Goal: Task Accomplishment & Management: Manage account settings

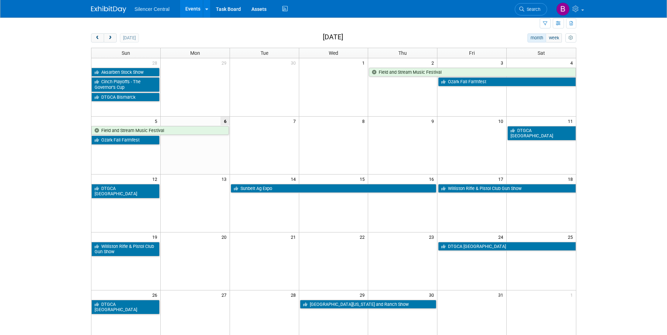
scroll to position [35, 0]
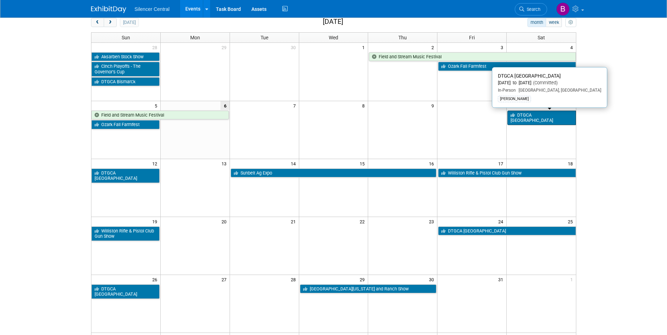
click at [531, 116] on link "DTGCA [GEOGRAPHIC_DATA]" at bounding box center [541, 118] width 68 height 14
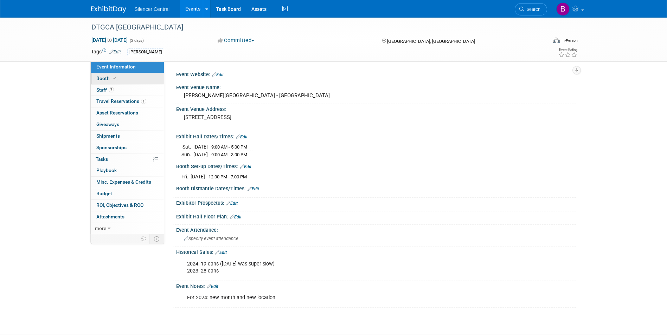
click at [152, 81] on link "Booth" at bounding box center [127, 78] width 73 height 11
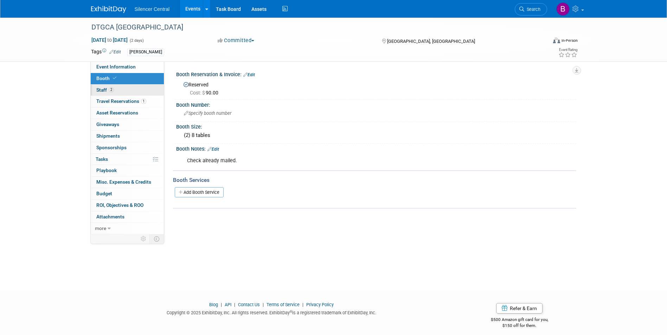
click at [107, 88] on span "Staff 2" at bounding box center [105, 90] width 18 height 6
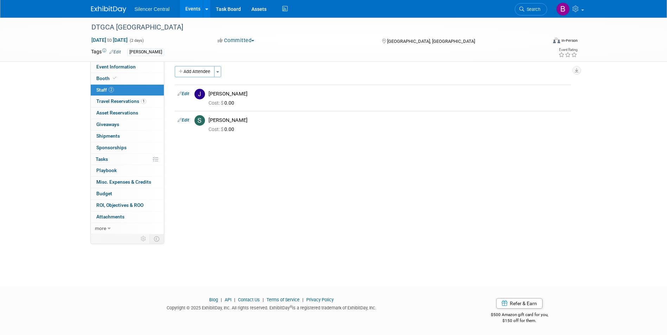
scroll to position [5, 0]
click at [113, 7] on img at bounding box center [108, 9] width 35 height 7
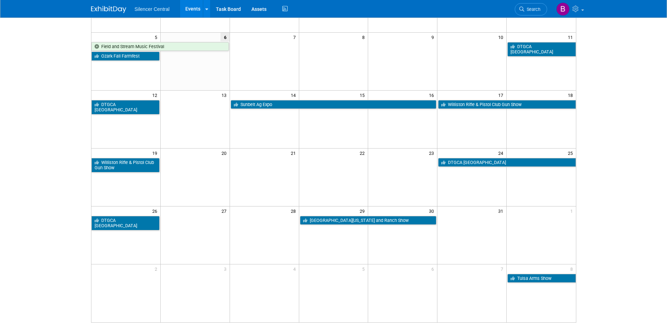
scroll to position [35, 0]
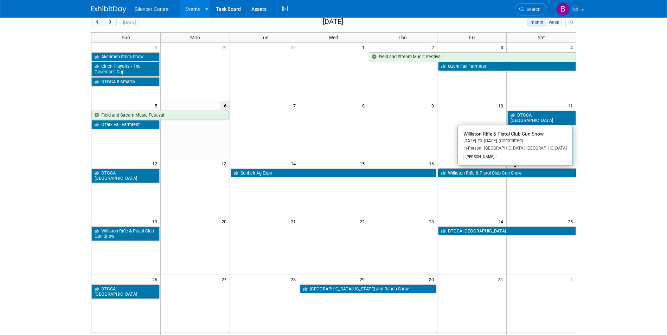
click at [479, 176] on link "Williston Rifle & Pistol Club Gun Show" at bounding box center [506, 173] width 137 height 9
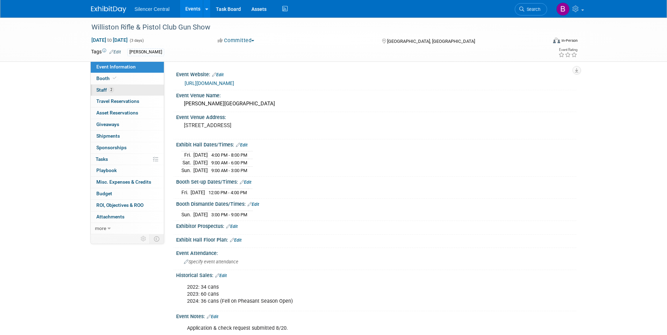
click at [103, 93] on link "2 Staff 2" at bounding box center [127, 90] width 73 height 11
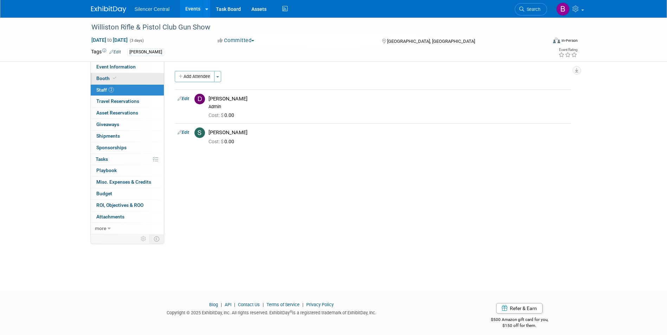
click at [115, 79] on icon at bounding box center [115, 78] width 4 height 4
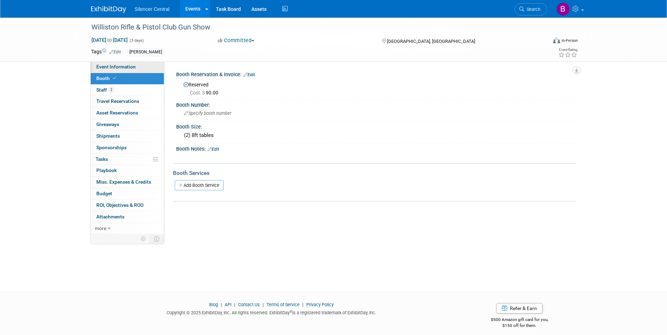
click at [135, 68] on link "Event Information" at bounding box center [127, 67] width 73 height 11
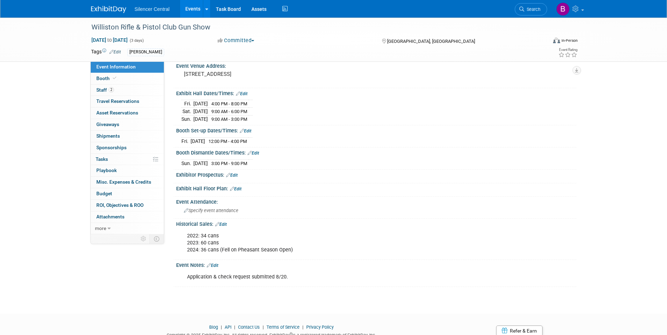
scroll to position [70, 0]
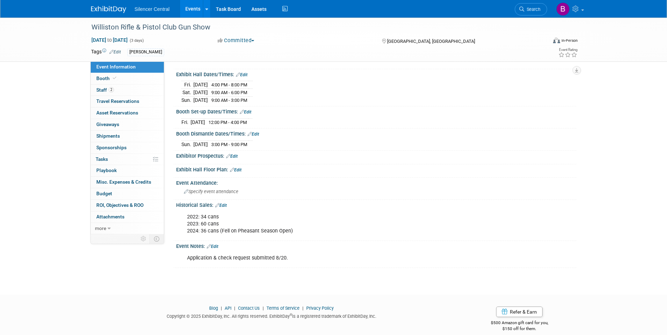
click at [222, 205] on link "Edit" at bounding box center [221, 205] width 12 height 5
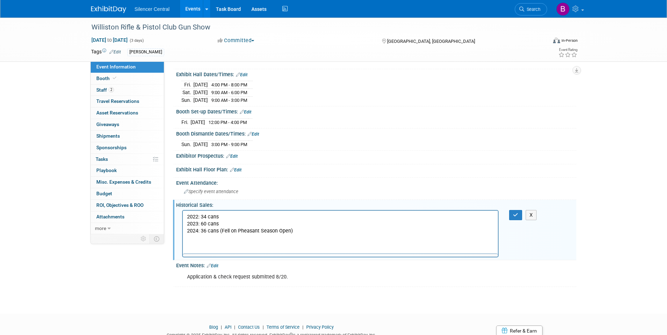
scroll to position [0, 0]
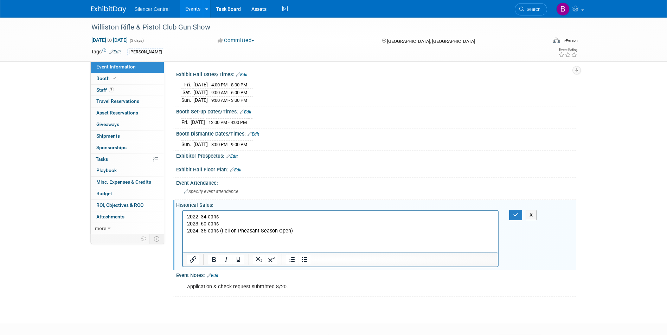
click at [282, 232] on p "2022: 34 cans 2023: 60 cans 2024: 36 cans (Fell on Pheasant Season Open)" at bounding box center [340, 223] width 307 height 21
click at [281, 232] on p "2022: 34 cans 2023: 60 cans 2024: 36 cans (Fell on Pheasant Season Open)" at bounding box center [340, 223] width 307 height 21
copy p "Open"
click at [238, 231] on p "2022: 34 cans 2023: 60 cans 2024: 36 cans (Fell on Pheasant Season Open)" at bounding box center [340, 223] width 307 height 21
click at [249, 232] on p "2022: 34 cans 2023: 60 cans 2024: 36 cans (Fell on OpenPheasant Season Open)" at bounding box center [340, 223] width 307 height 21
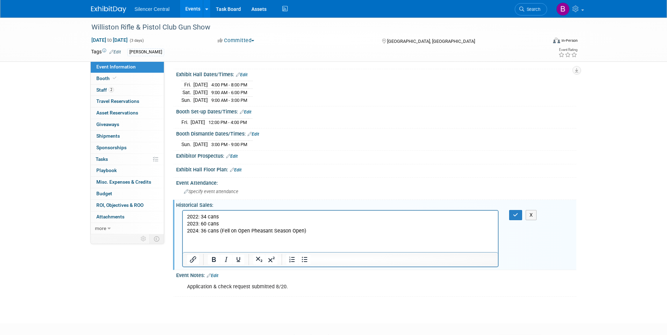
click at [298, 231] on p "2022: 34 cans 2023: 60 cans 2024: 36 cans (Fell on Open Pheasant Season Open)" at bounding box center [340, 223] width 307 height 21
click at [296, 231] on p "2022: 34 cans 2023: 60 cans 2024: 36 cans (Fell on Open Pheasant Season Open)" at bounding box center [340, 223] width 307 height 21
click at [519, 213] on button "button" at bounding box center [515, 215] width 13 height 10
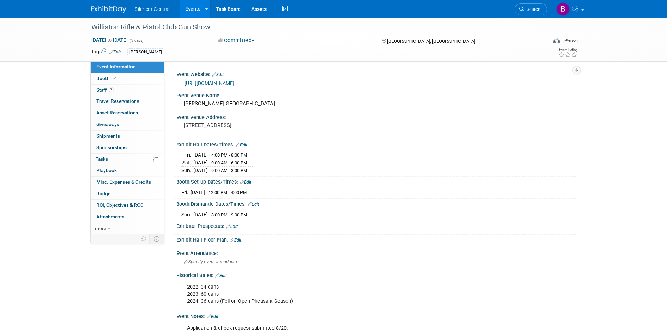
click at [113, 66] on span "Event Information" at bounding box center [115, 67] width 39 height 6
click at [109, 10] on img at bounding box center [108, 9] width 35 height 7
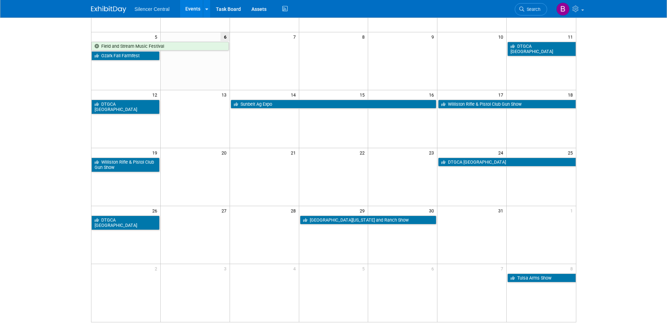
scroll to position [105, 0]
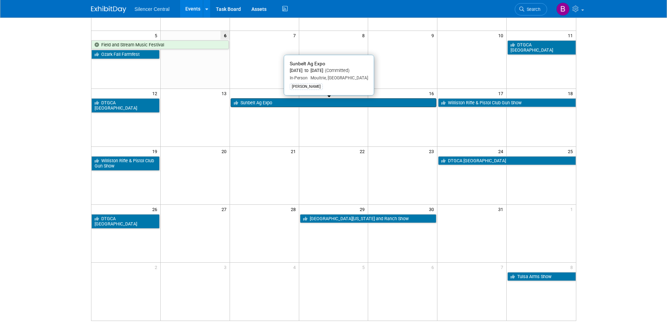
click at [348, 100] on link "Sunbelt Ag Expo" at bounding box center [334, 102] width 206 height 9
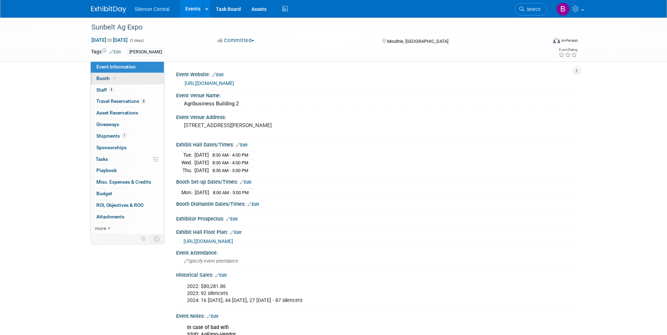
click at [127, 82] on link "Booth" at bounding box center [127, 78] width 73 height 11
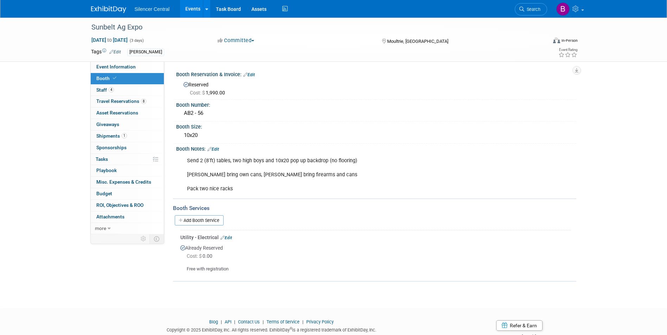
click at [132, 73] on link "Booth" at bounding box center [127, 78] width 73 height 11
click at [130, 69] on span "Event Information" at bounding box center [115, 67] width 39 height 6
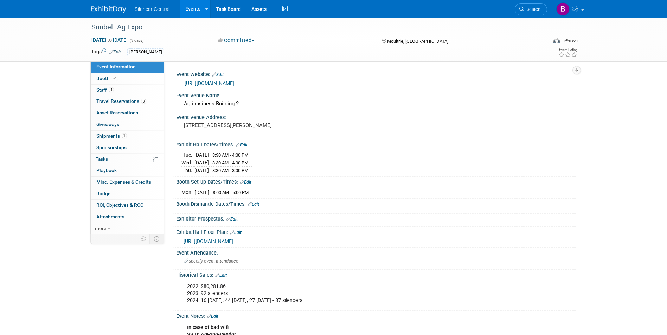
click at [105, 13] on div "Silencer Central Events Add Event Bulk Upload Events Shareable Event Boards Rec…" at bounding box center [333, 9] width 485 height 18
click at [104, 9] on img at bounding box center [108, 9] width 35 height 7
